Goal: Answer question/provide support

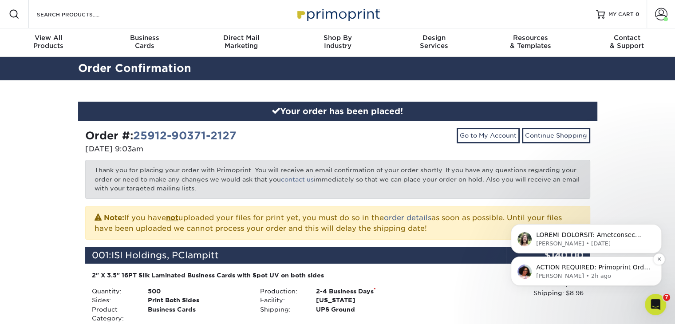
click at [595, 273] on p "Avery • 2h ago" at bounding box center [593, 276] width 115 height 8
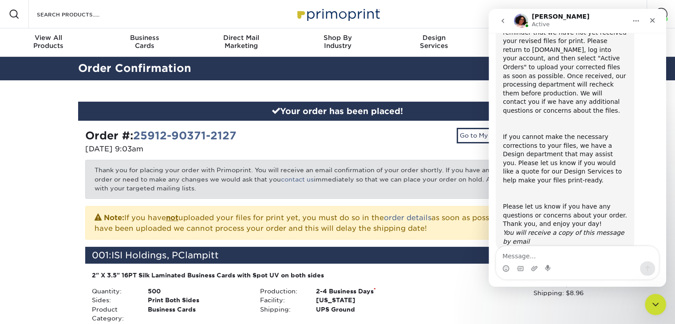
scroll to position [108, 0]
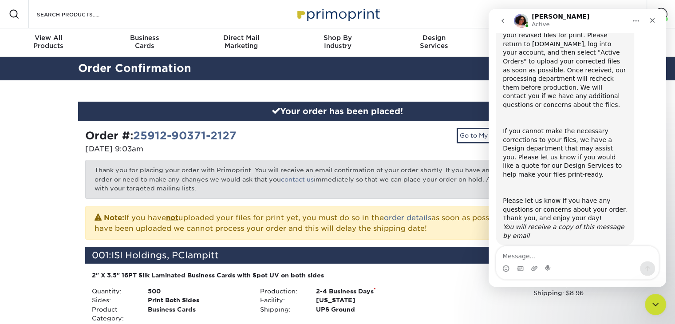
click at [552, 258] on textarea "Message…" at bounding box center [577, 253] width 162 height 15
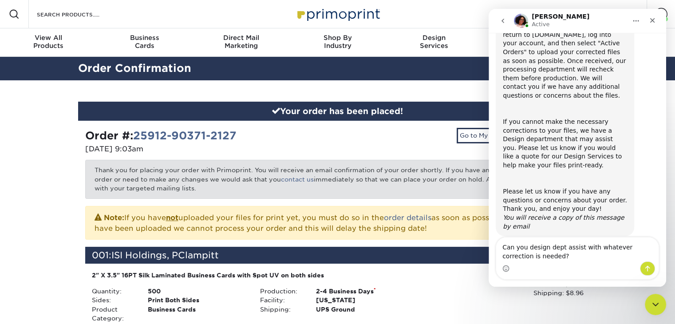
type textarea "Can you design dept assist with whatever correction is needed"
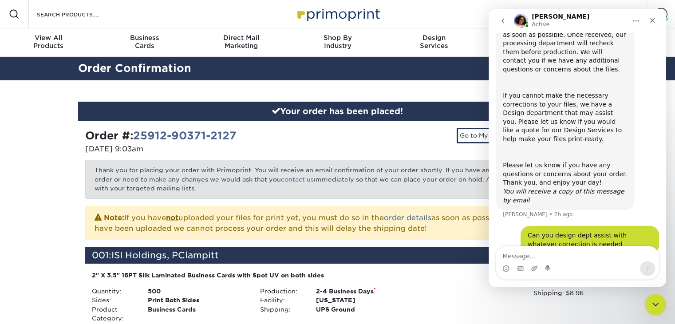
type textarea "?"
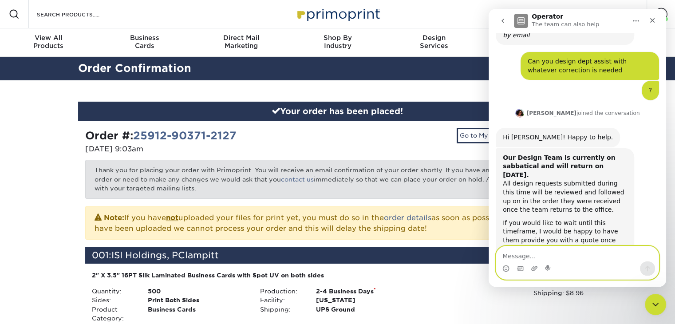
scroll to position [368, 0]
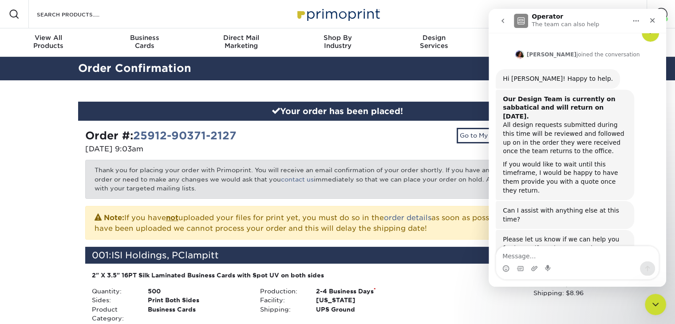
click at [579, 264] on div "Intercom messenger" at bounding box center [577, 268] width 162 height 14
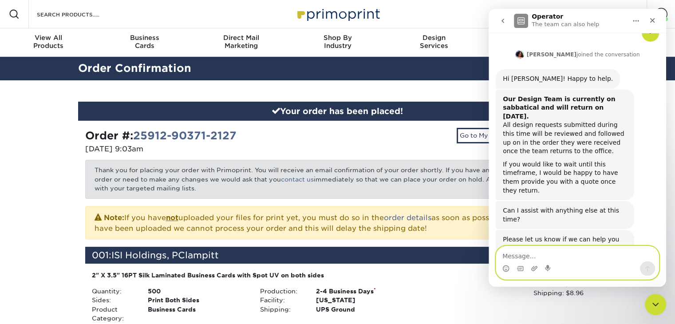
click at [530, 255] on textarea "Message…" at bounding box center [577, 253] width 162 height 15
type textarea "Can we just proceed with the print order as is?"
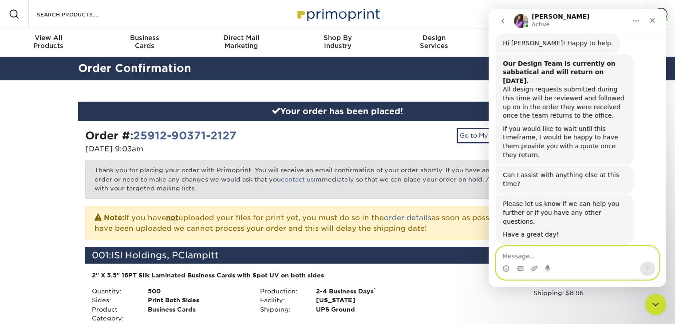
scroll to position [458, 0]
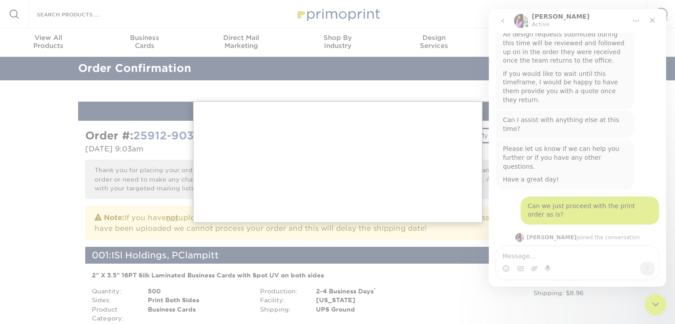
scroll to position [492, 0]
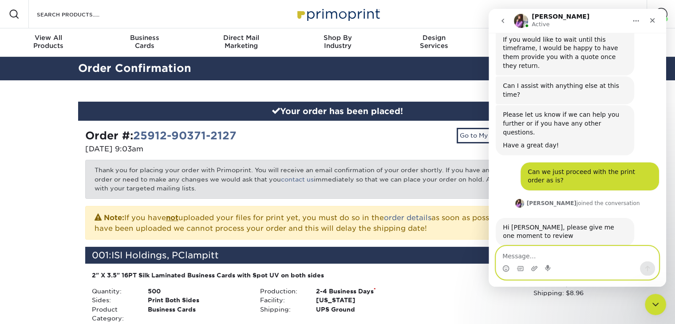
click at [530, 257] on textarea "Message…" at bounding box center [577, 253] width 162 height 15
type textarea "Thanks"
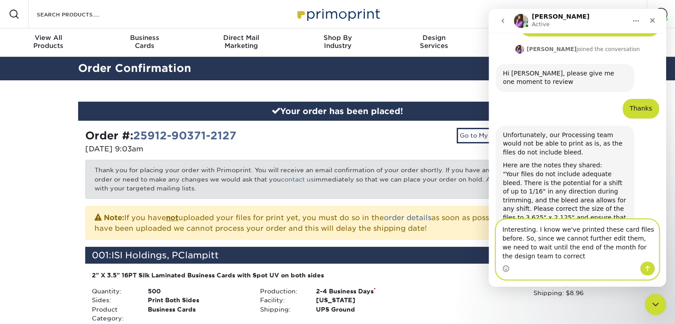
scroll to position [655, 0]
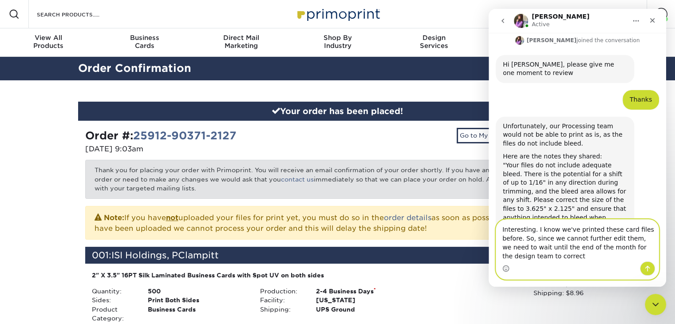
type textarea "Interesting. I know we've printed these card files before. So, since we cannot …"
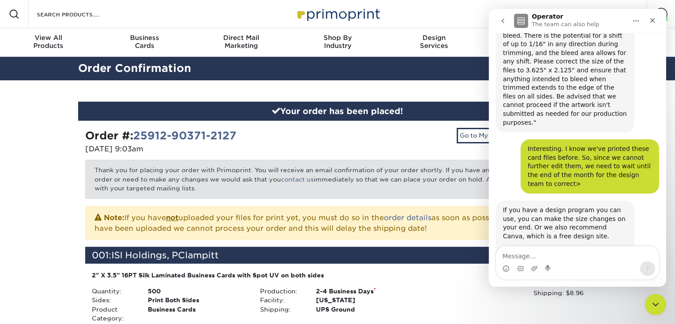
scroll to position [794, 0]
click at [584, 246] on link "How to Create Print-Ready Files Using Canva" at bounding box center [561, 254] width 117 height 16
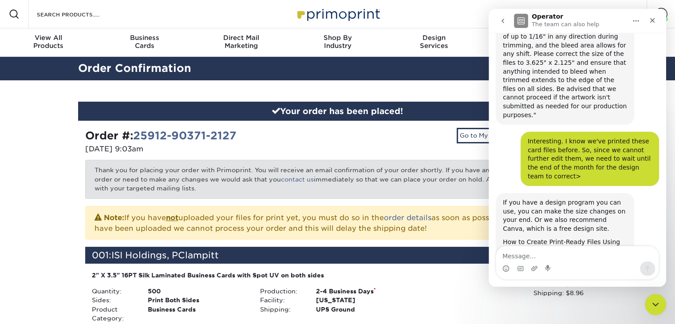
scroll to position [801, 0]
click at [558, 238] on link "How to Create Print-Ready Files Using Canva" at bounding box center [561, 246] width 117 height 16
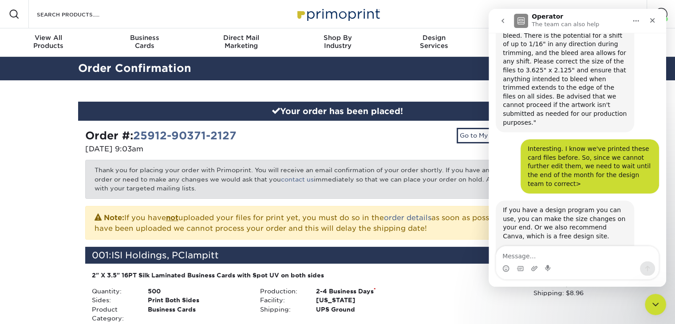
scroll to position [794, 0]
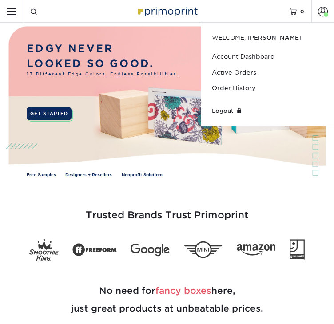
click at [13, 12] on input "Resources Menu" at bounding box center [11, 11] width 23 height 23
checkbox input "true"
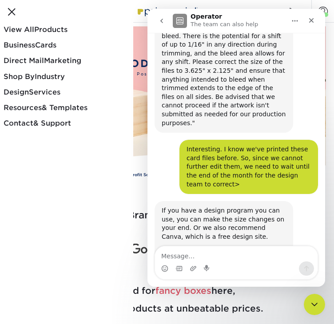
scroll to position [794, 0]
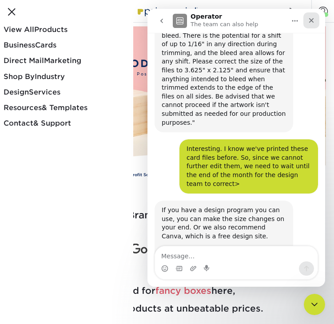
click at [315, 20] on div "Close" at bounding box center [311, 20] width 16 height 16
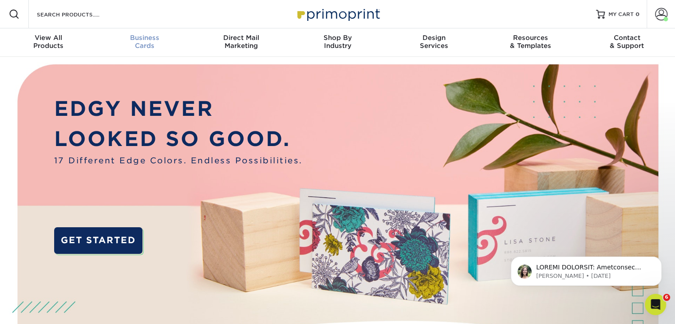
scroll to position [0, 0]
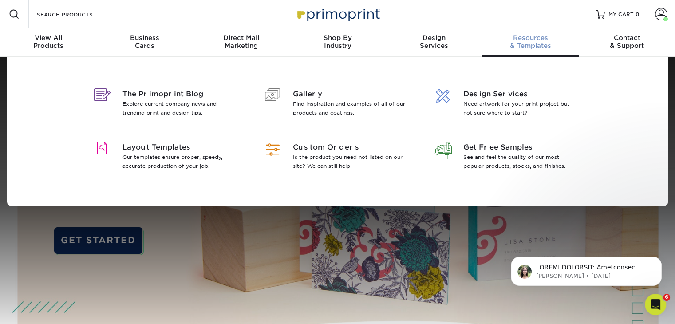
click at [333, 34] on span "Resources" at bounding box center [530, 38] width 96 height 8
click at [185, 141] on div "Layout Templates Our templates ensure proper, speedy, accurate production of yo…" at bounding box center [163, 157] width 162 height 53
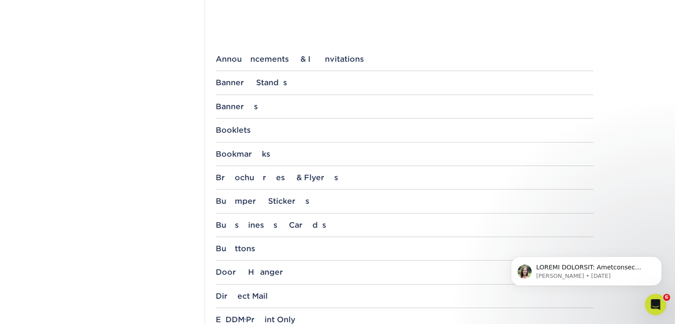
scroll to position [340, 0]
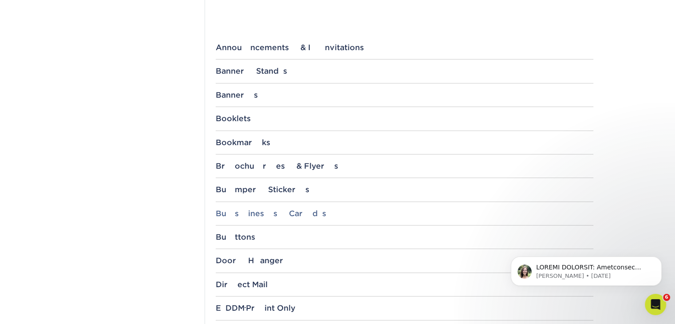
click at [256, 213] on div "Business Cards" at bounding box center [405, 213] width 378 height 9
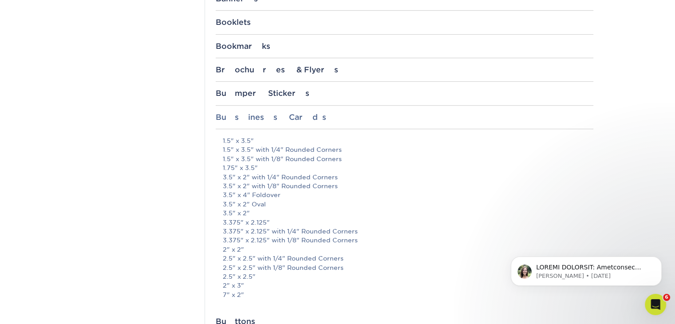
scroll to position [445, 0]
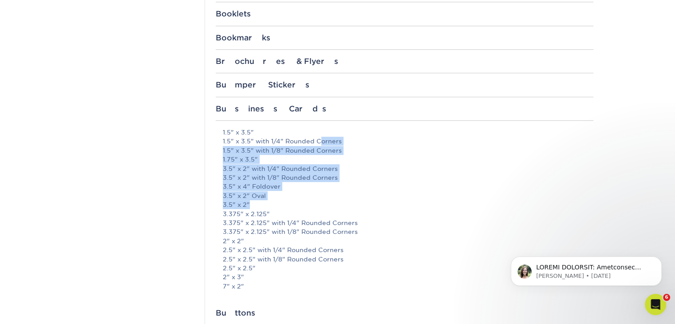
drag, startPoint x: 277, startPoint y: 202, endPoint x: 341, endPoint y: 115, distance: 108.4
click at [341, 115] on div "Business Cards 1.5" x 3.5" 1.5" x 3.5" with 1/4" Rounded Corners 1.5" x 3.5" wi…" at bounding box center [405, 206] width 378 height 204
click at [235, 203] on link "3.5" x 2"" at bounding box center [236, 204] width 27 height 7
click at [601, 178] on div "File Templates Using Primoprint "Certified Templates" ensures proper, speedy, a…" at bounding box center [404, 299] width 399 height 1298
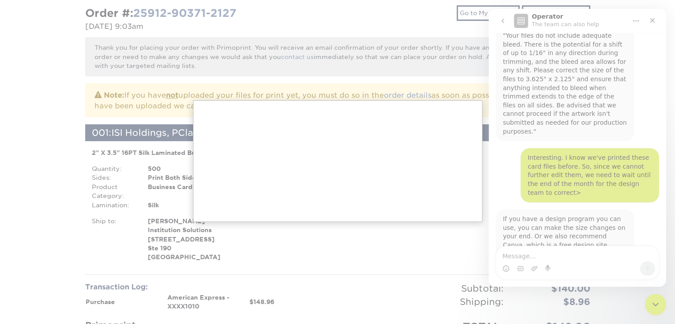
scroll to position [794, 0]
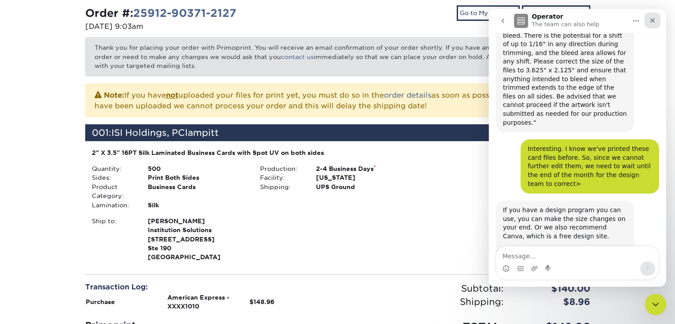
click at [656, 20] on div "Close" at bounding box center [652, 20] width 16 height 16
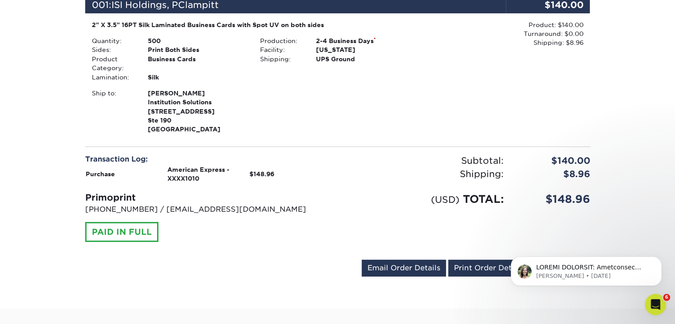
scroll to position [249, 0]
